Goal: Contribute content: Add original content to the website for others to see

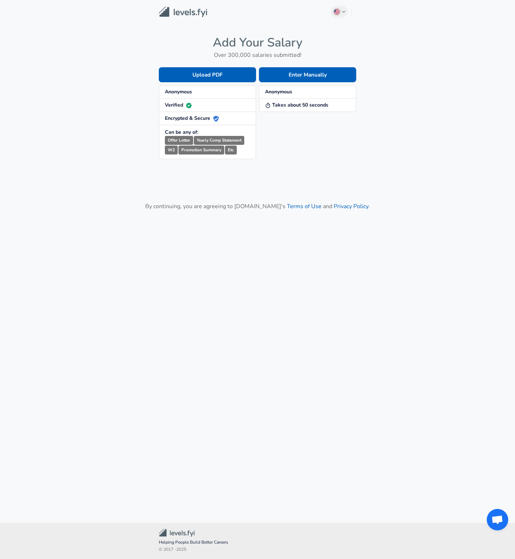
click at [183, 91] on strong "Anonymous" at bounding box center [178, 91] width 27 height 7
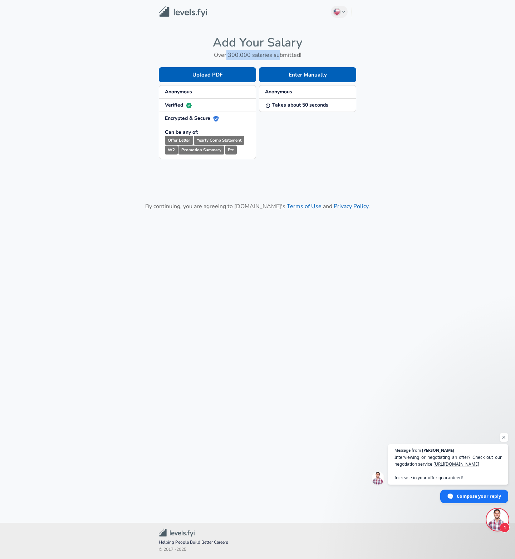
drag, startPoint x: 233, startPoint y: 55, endPoint x: 301, endPoint y: 58, distance: 68.0
click at [280, 54] on h6 "Over 300,000 salaries submitted!" at bounding box center [258, 55] width 198 height 10
click at [320, 73] on button "Enter Manually" at bounding box center [307, 74] width 97 height 15
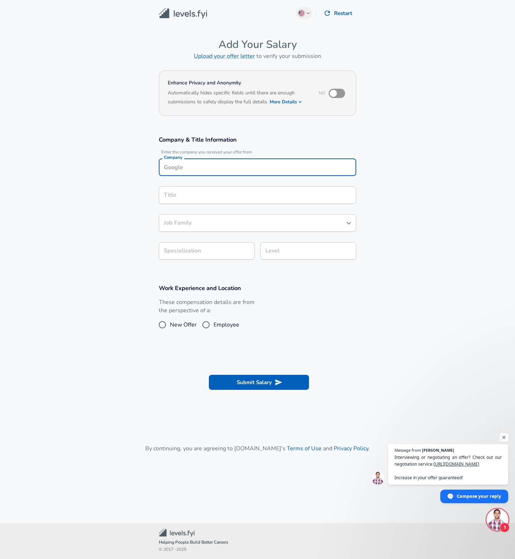
click at [205, 167] on input "Company" at bounding box center [257, 167] width 191 height 11
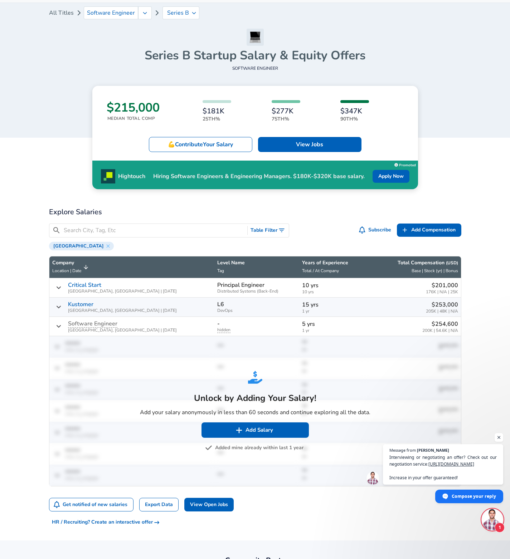
scroll to position [43, 0]
